Goal: Task Accomplishment & Management: Manage account settings

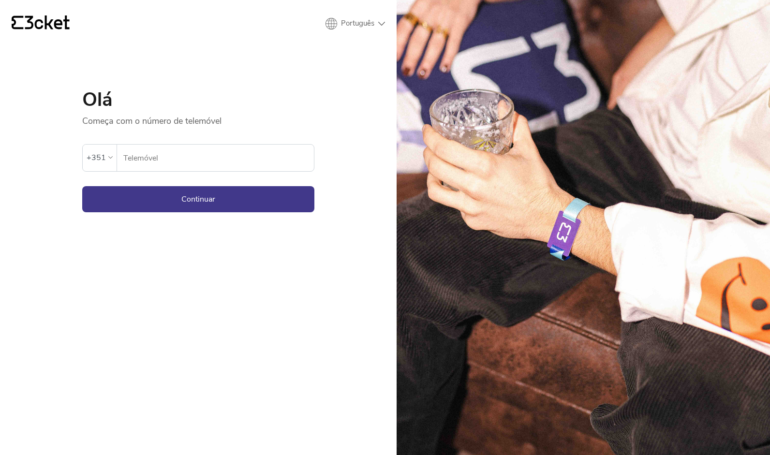
click at [169, 162] on input "Telemóvel" at bounding box center [218, 158] width 191 height 27
type input "918689082"
click at [159, 198] on button "Continuar" at bounding box center [198, 199] width 232 height 26
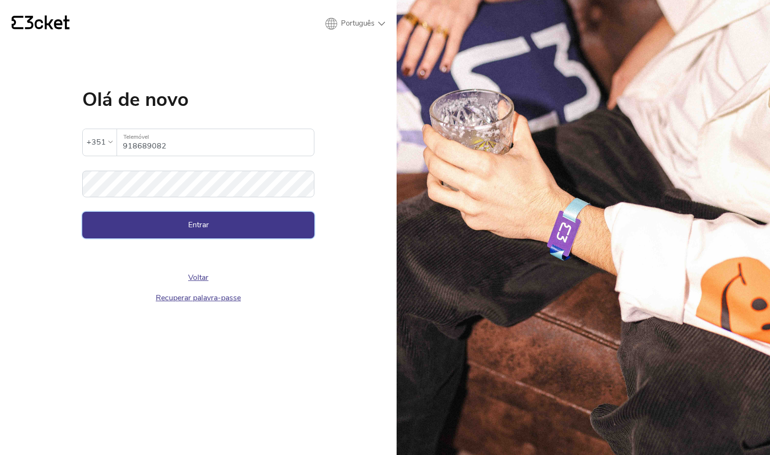
click at [168, 221] on button "Entrar" at bounding box center [198, 225] width 232 height 26
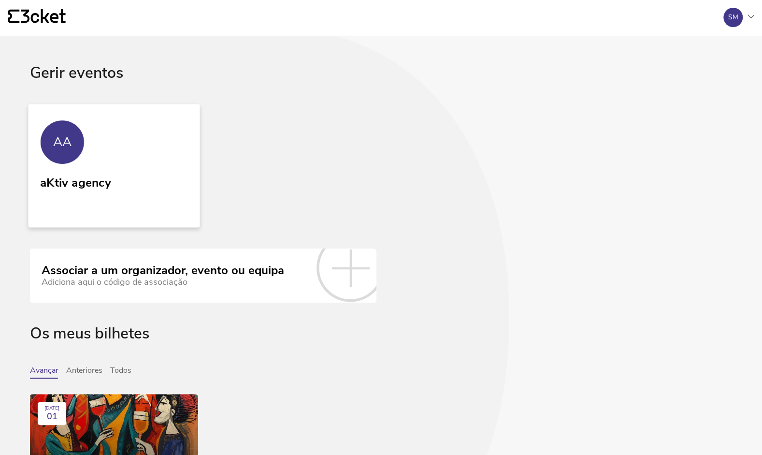
click at [89, 168] on link "AA aKtiv agency" at bounding box center [115, 165] width 172 height 123
